Goal: Task Accomplishment & Management: Manage account settings

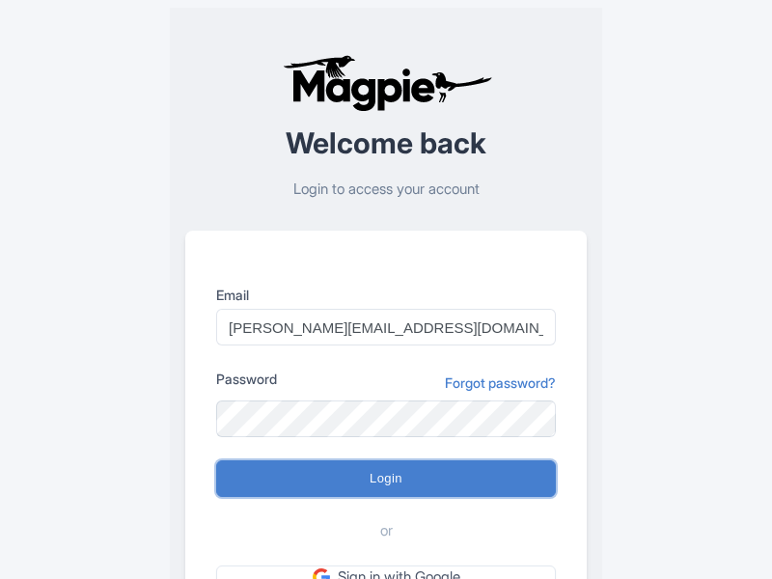
click at [386, 479] on input "Login" at bounding box center [386, 478] width 340 height 37
type input "Logging in..."
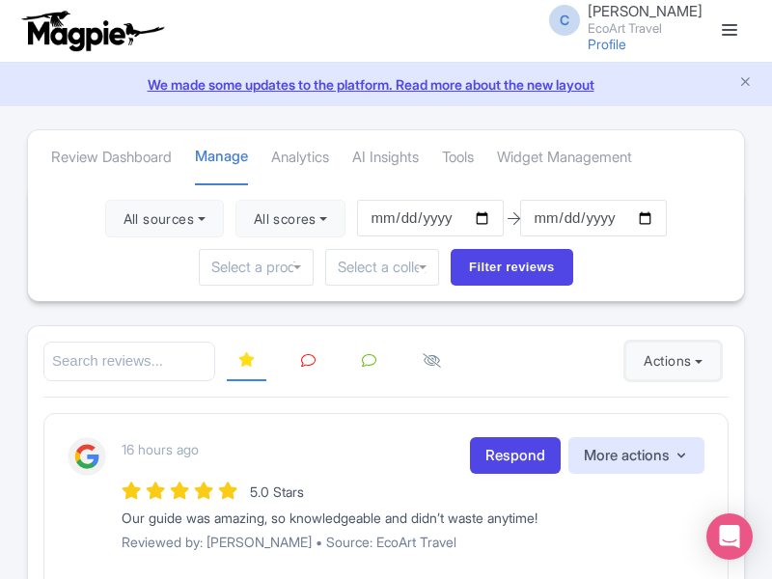
click at [669, 361] on button "Actions" at bounding box center [673, 361] width 96 height 39
click at [0, 0] on link "Import new reviews" at bounding box center [0, 0] width 0 height 0
